Goal: Complete application form

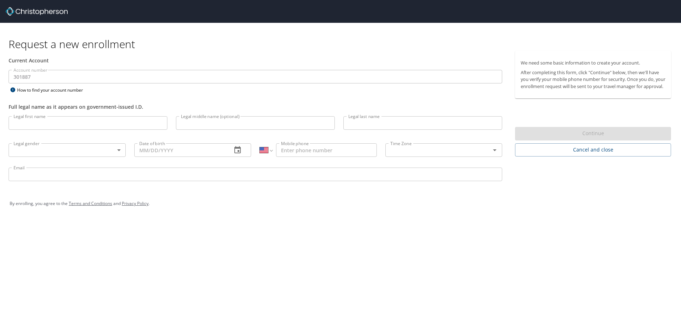
select select "US"
click at [135, 119] on input "Legal first name" at bounding box center [88, 123] width 159 height 14
type input "Adam"
type input "Peacock"
type input "1 (330) 861-6801"
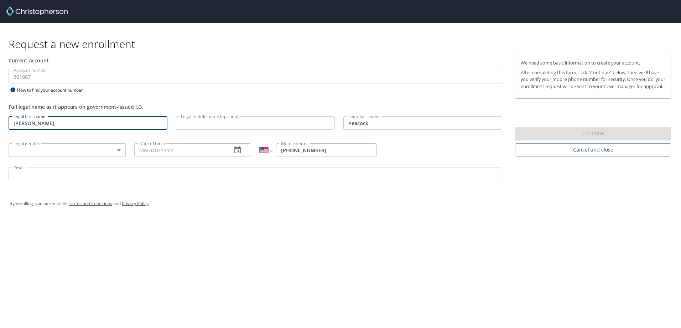
type input "apeacock@neomed.edu"
click at [198, 149] on input "Date of birth" at bounding box center [180, 150] width 92 height 14
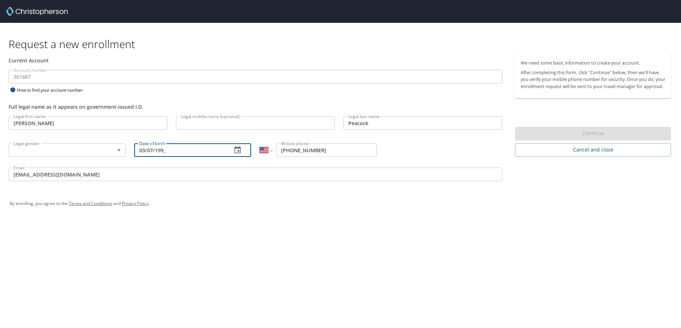
type input "03/07/1998"
click at [197, 147] on input "03/07/1998" at bounding box center [180, 150] width 92 height 14
type input "03/07/1998"
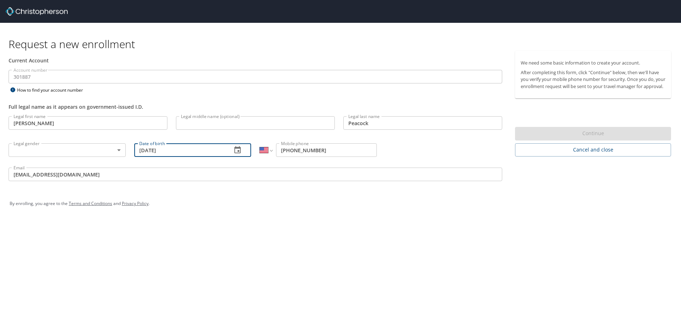
click at [82, 153] on body "Request a new enrollment Current Account Account number 301887 Account number H…" at bounding box center [340, 164] width 681 height 328
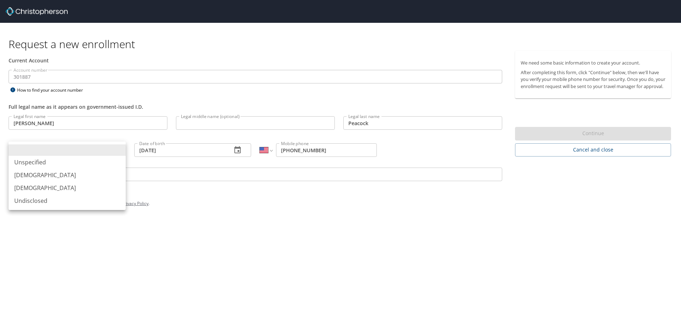
click at [75, 170] on li "Male" at bounding box center [67, 175] width 117 height 13
type input "Male"
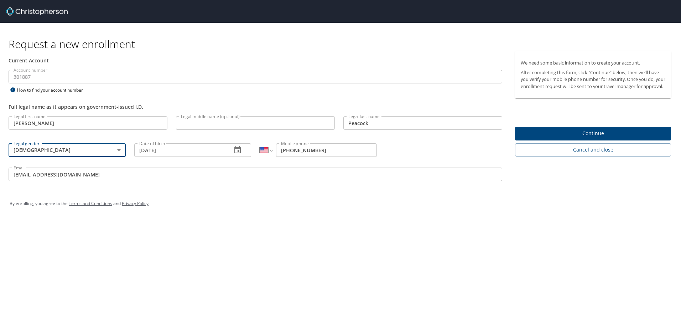
click at [179, 122] on input "Legal middle name (optional)" at bounding box center [255, 123] width 159 height 14
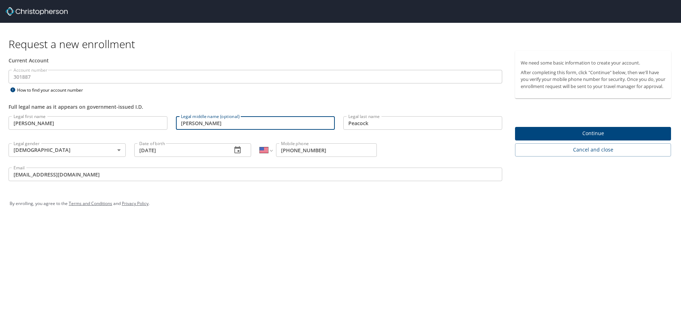
type input "Walker"
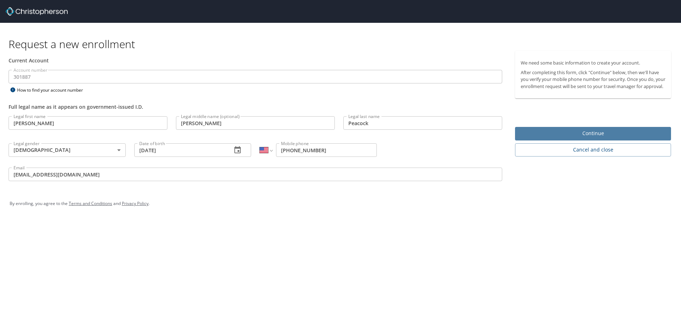
click at [543, 137] on span "Continue" at bounding box center [593, 133] width 145 height 9
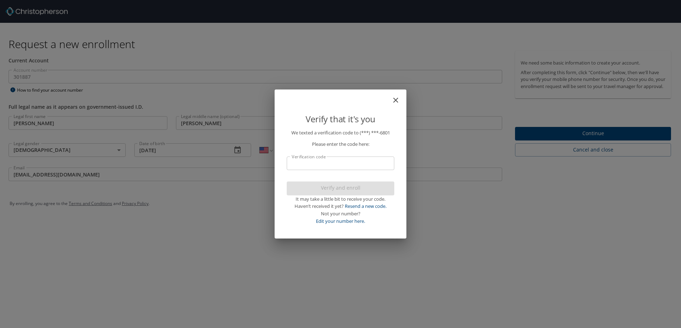
click at [346, 158] on input "Verification code" at bounding box center [341, 163] width 108 height 14
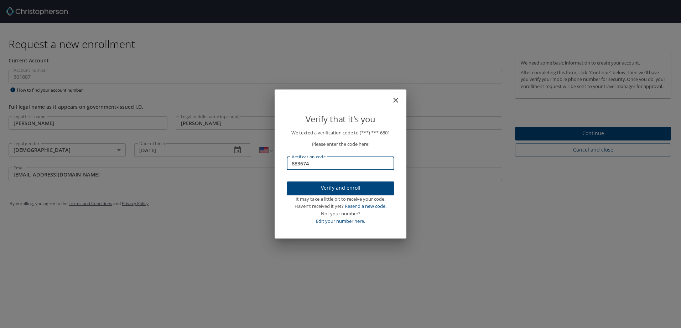
type input "883674"
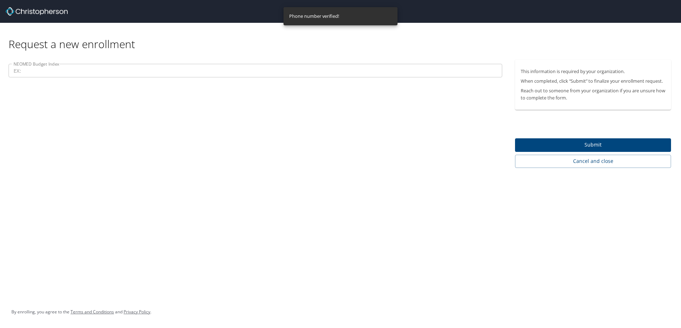
click at [237, 77] on input "NEOMED Budget Index" at bounding box center [256, 71] width 494 height 14
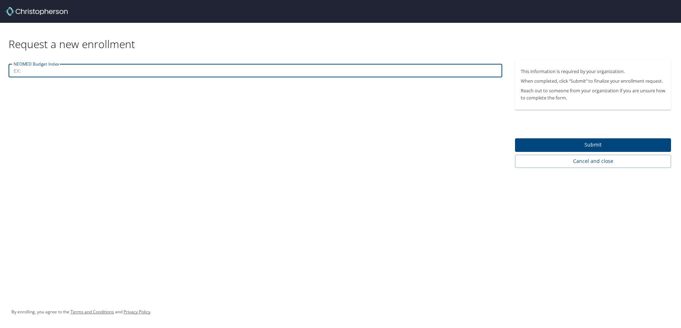
type input "P"
type input "Psychiatry"
click at [35, 89] on div "NEOMED Budget Index Psychiatry NEOMED Budget Index" at bounding box center [255, 114] width 511 height 108
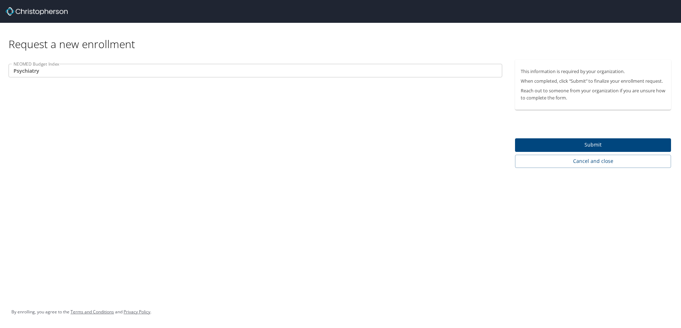
click at [548, 145] on span "Submit" at bounding box center [593, 144] width 145 height 9
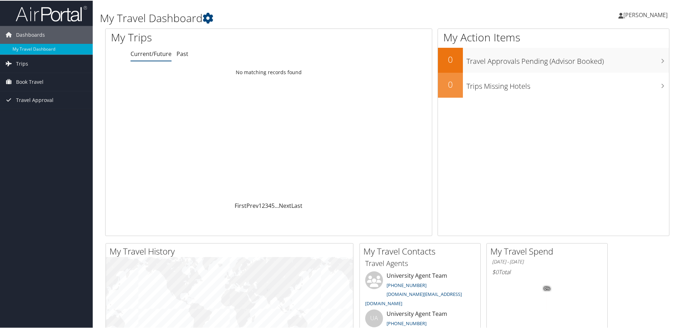
click at [107, 8] on div "My Travel Dashboard" at bounding box center [291, 14] width 383 height 21
click at [624, 19] on link "[PERSON_NAME]" at bounding box center [646, 14] width 56 height 21
click at [621, 59] on link "View Travel Profile" at bounding box center [626, 63] width 79 height 12
click at [60, 48] on link "My Travel Dashboard" at bounding box center [46, 48] width 93 height 11
click at [634, 19] on link "[PERSON_NAME]" at bounding box center [646, 14] width 56 height 21
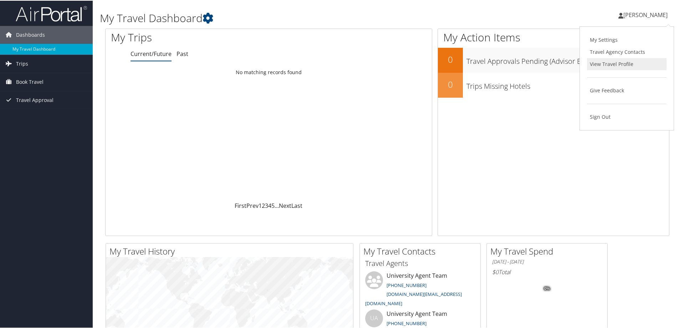
click at [628, 60] on link "View Travel Profile" at bounding box center [626, 63] width 79 height 12
click at [56, 18] on img at bounding box center [51, 13] width 71 height 17
click at [628, 17] on span "[PERSON_NAME]" at bounding box center [645, 14] width 44 height 8
click at [632, 35] on link "My Settings" at bounding box center [626, 39] width 79 height 12
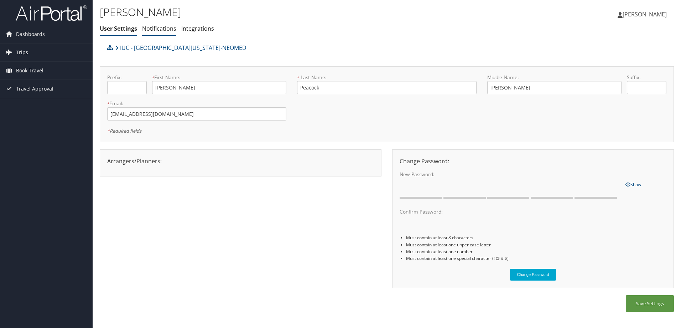
click at [144, 26] on link "Notifications" at bounding box center [159, 29] width 34 height 8
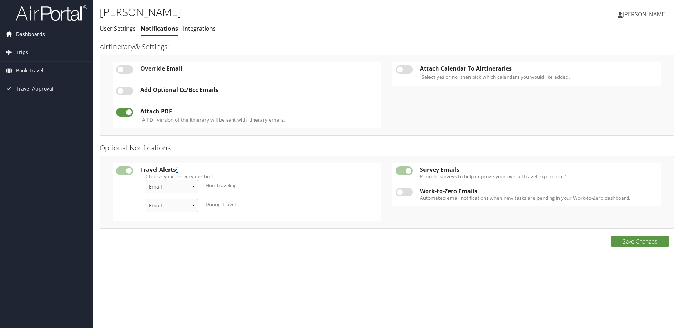
click at [61, 36] on link "Dashboards" at bounding box center [46, 34] width 93 height 18
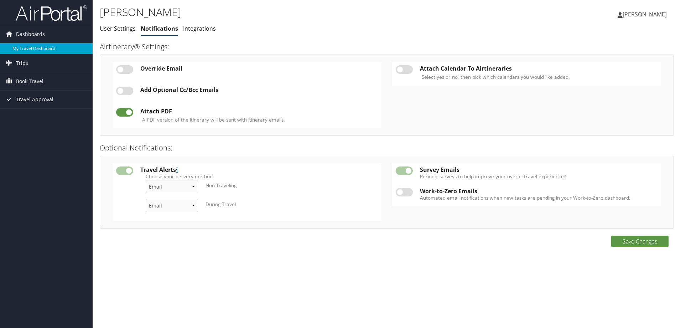
click at [49, 46] on link "My Travel Dashboard" at bounding box center [46, 48] width 93 height 11
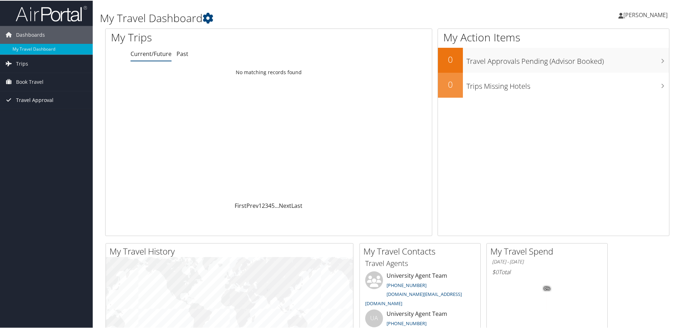
click at [65, 97] on link "Travel Approval" at bounding box center [46, 100] width 93 height 18
click at [42, 102] on span "Travel Approval" at bounding box center [34, 100] width 37 height 18
